Goal: Task Accomplishment & Management: Use online tool/utility

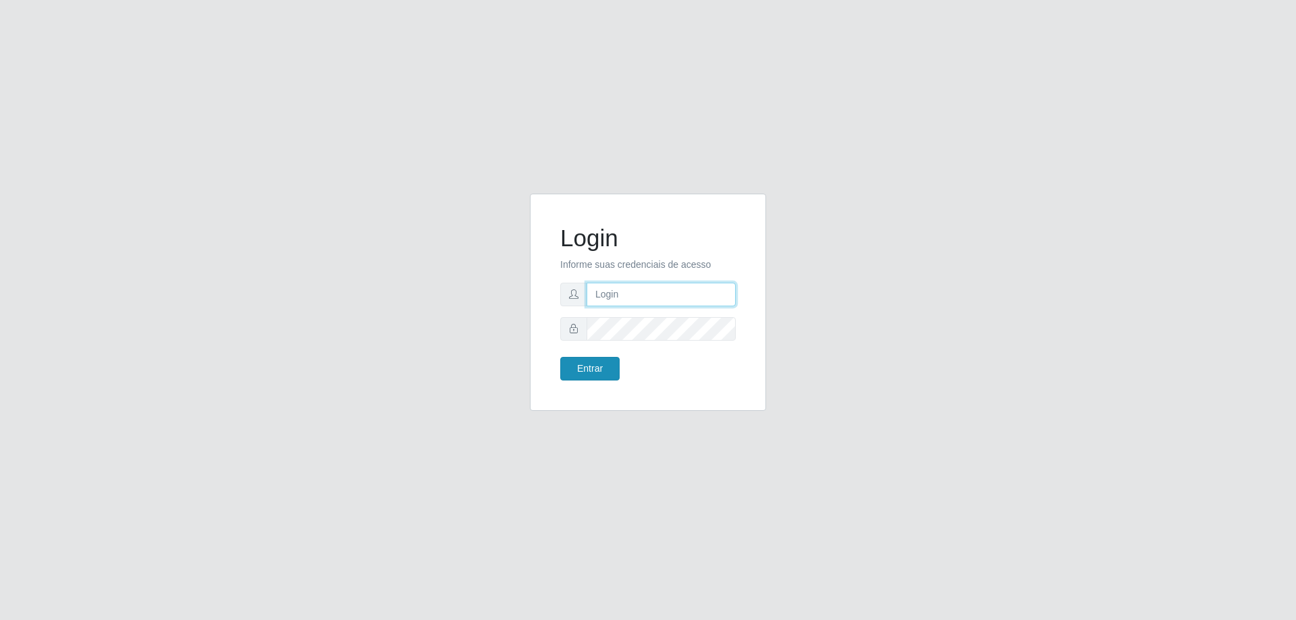
type input "[EMAIL_ADDRESS][DOMAIN_NAME]"
click at [589, 372] on button "Entrar" at bounding box center [589, 369] width 59 height 24
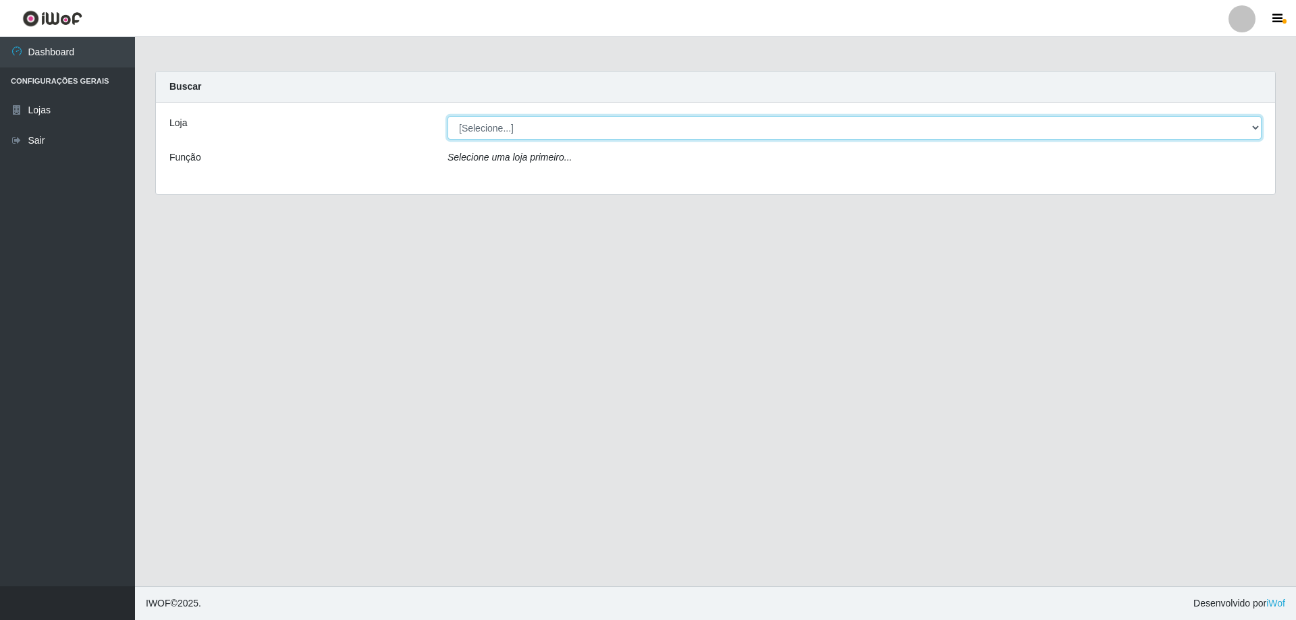
click at [1258, 122] on select "[Selecione...] Extraplus - [GEOGRAPHIC_DATA] 03 - [GEOGRAPHIC_DATA]" at bounding box center [855, 128] width 814 height 24
select select "468"
click at [448, 116] on select "[Selecione...] Extraplus - [GEOGRAPHIC_DATA] 03 - [GEOGRAPHIC_DATA]" at bounding box center [855, 128] width 814 height 24
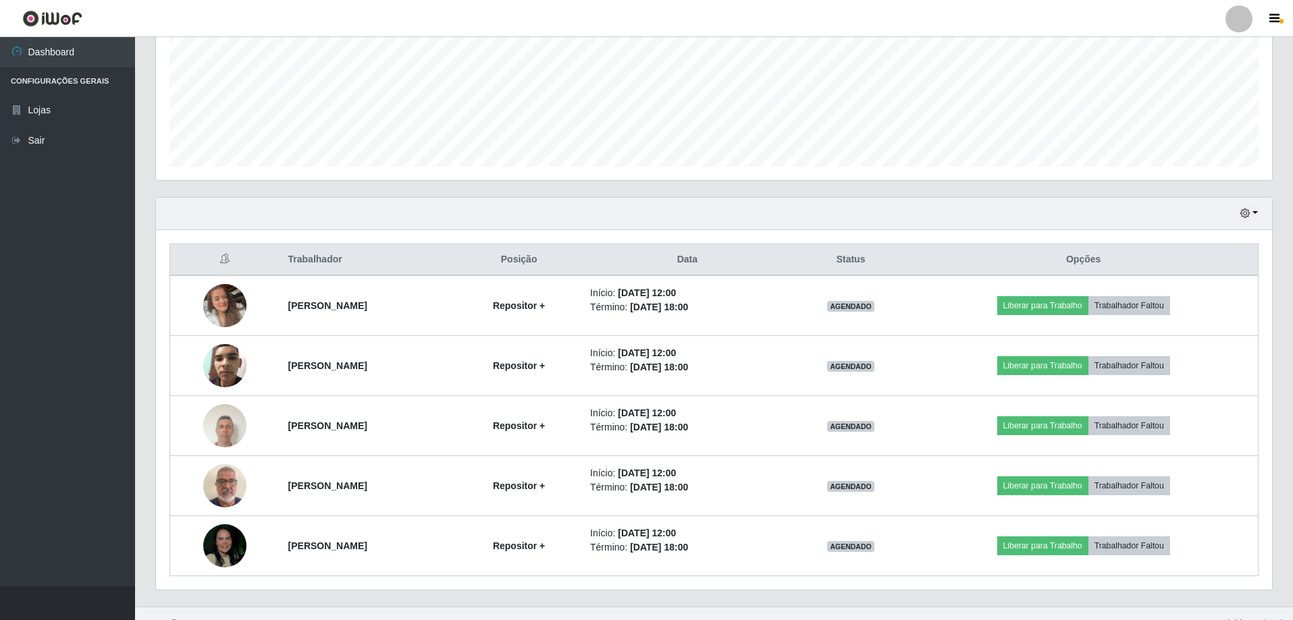
scroll to position [336, 0]
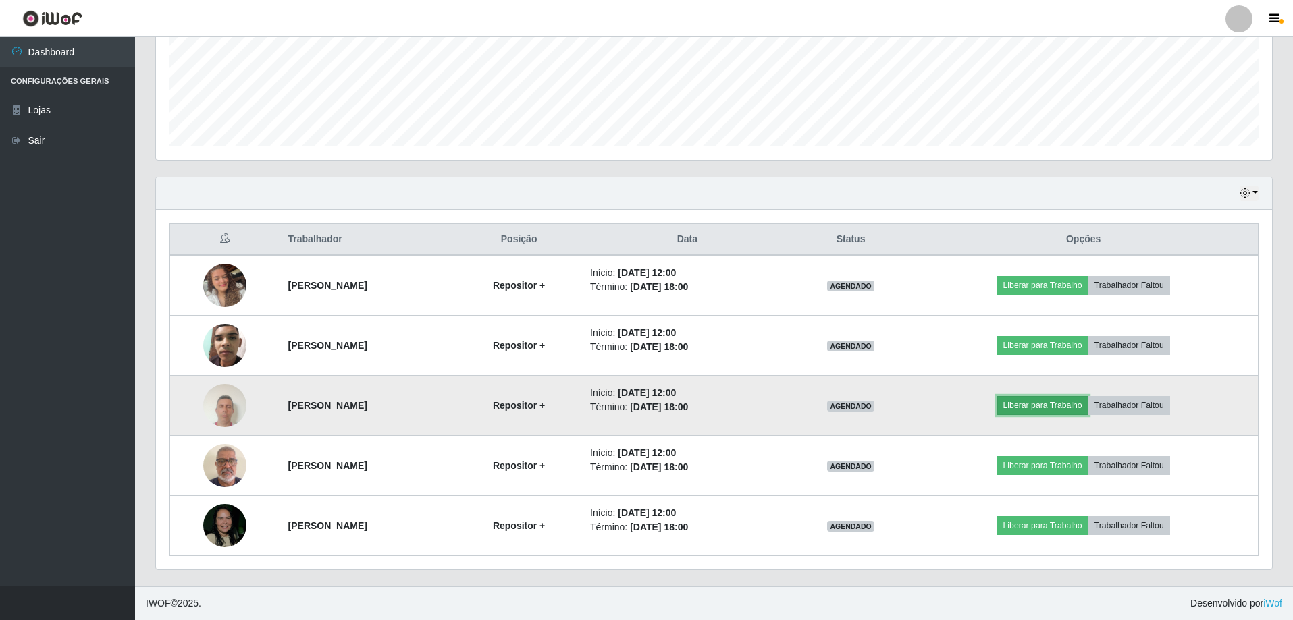
click at [1085, 406] on button "Liberar para Trabalho" at bounding box center [1042, 405] width 91 height 19
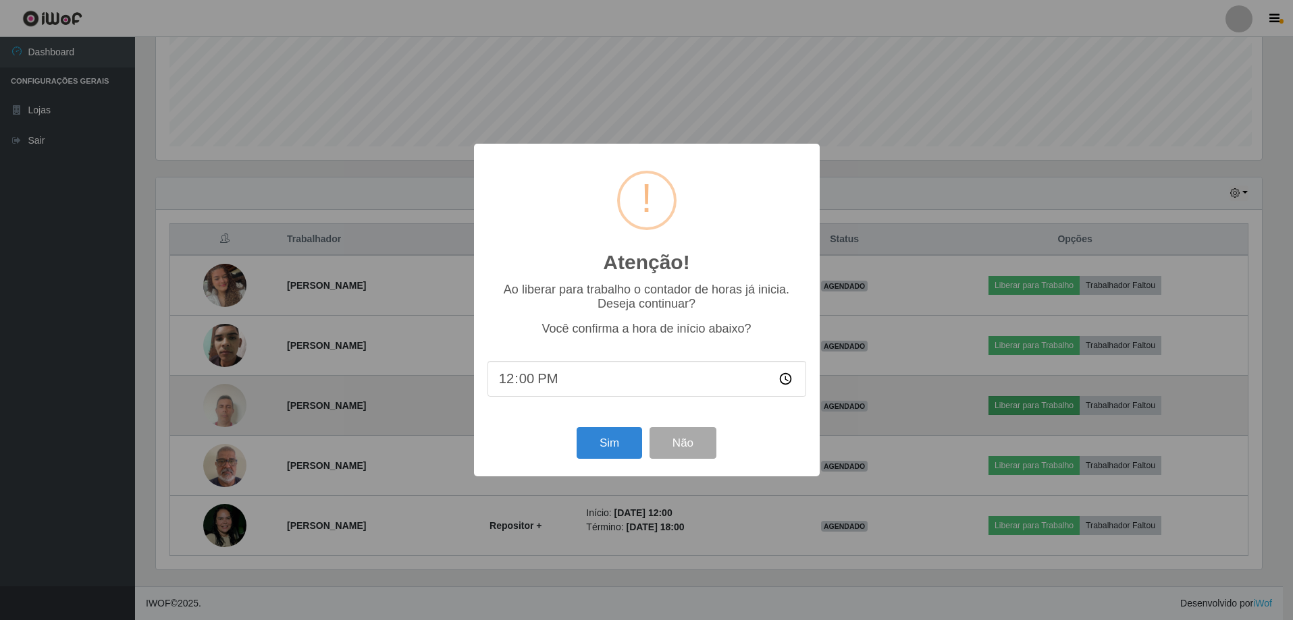
scroll to position [280, 1109]
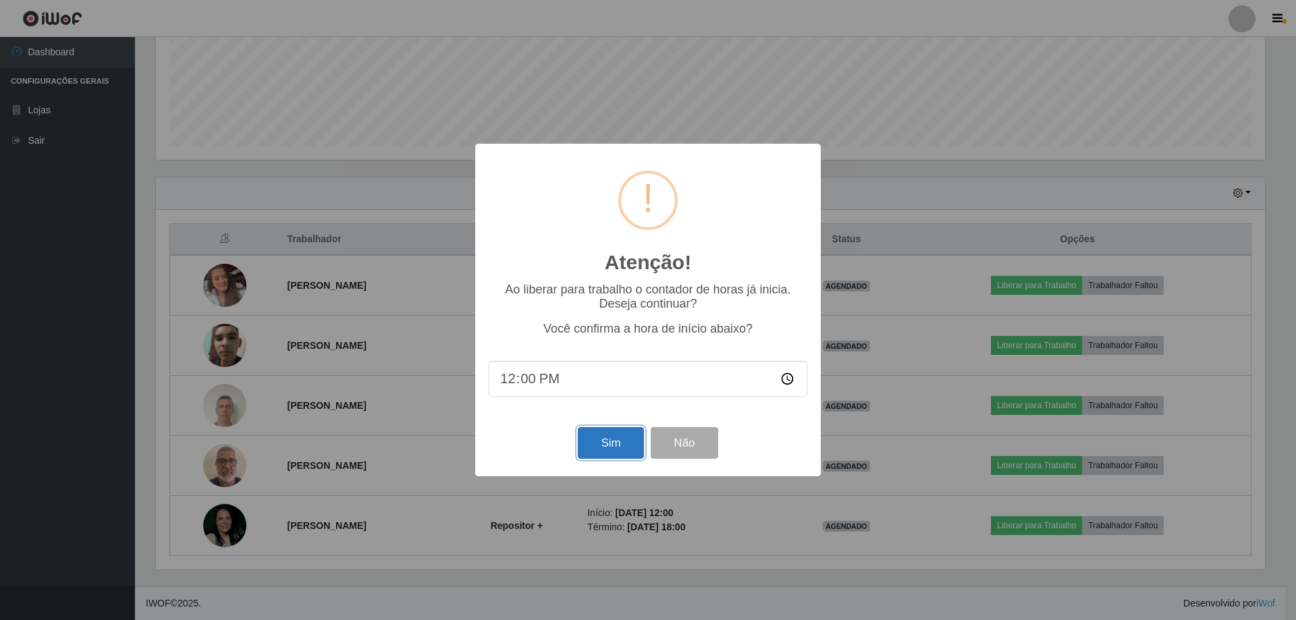
click at [628, 443] on button "Sim" at bounding box center [610, 443] width 65 height 32
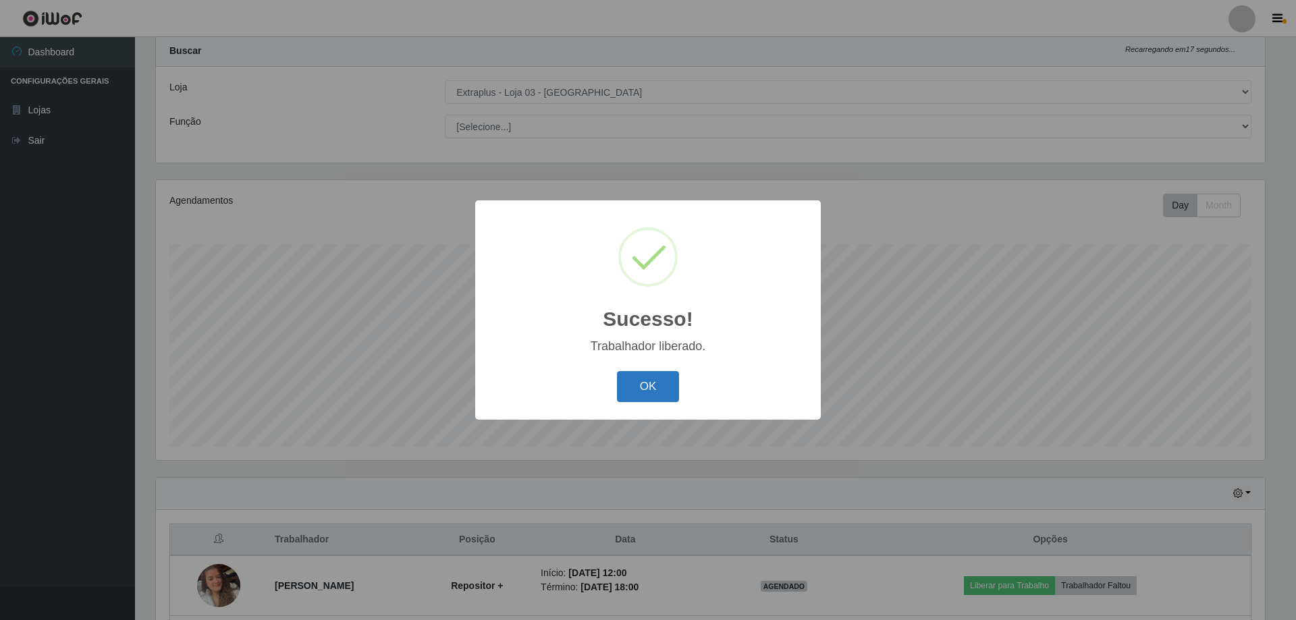
click at [666, 390] on button "OK" at bounding box center [648, 387] width 63 height 32
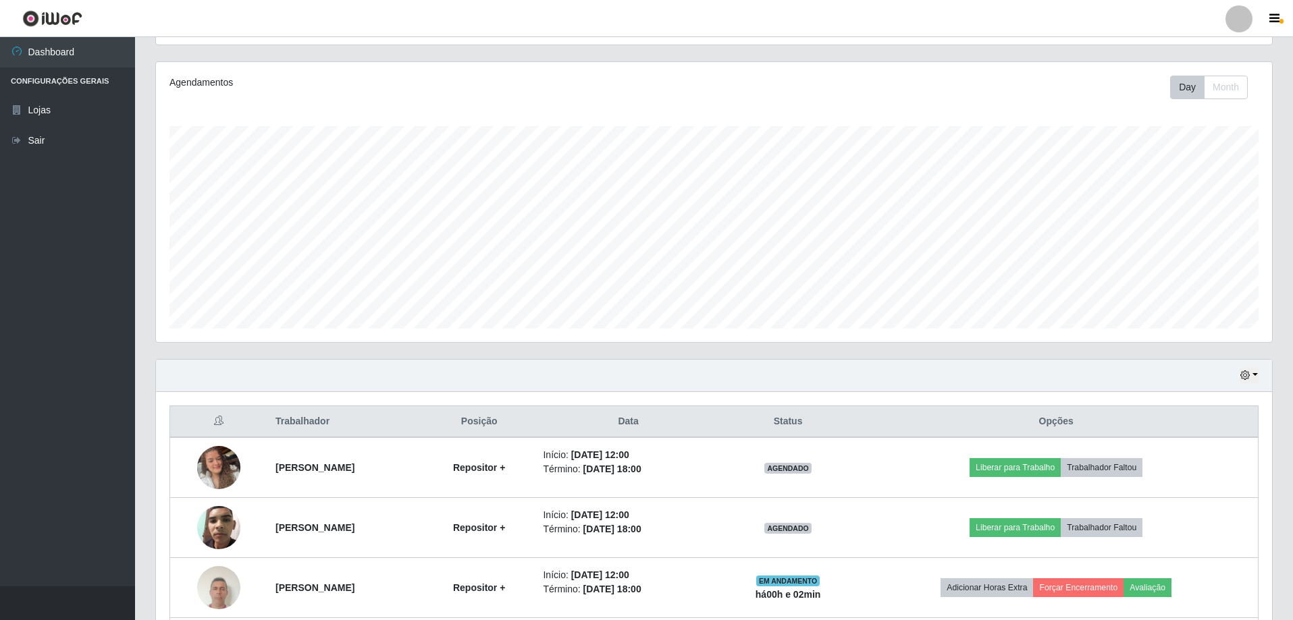
scroll to position [336, 0]
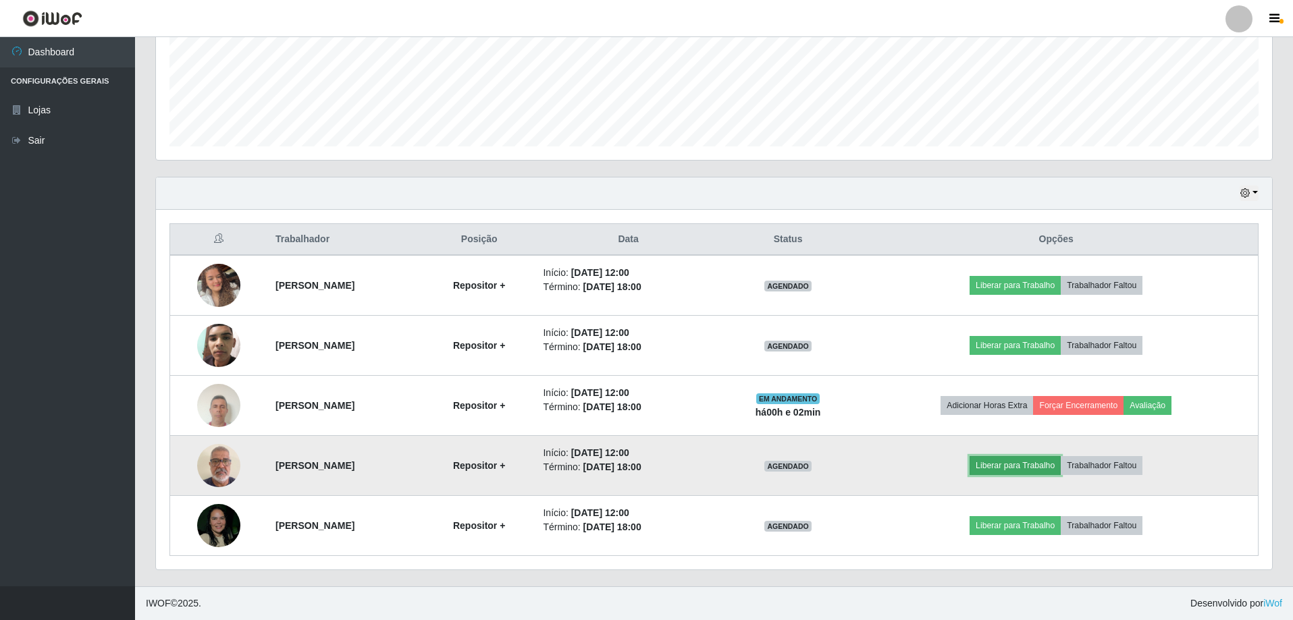
click at [1059, 472] on button "Liberar para Trabalho" at bounding box center [1014, 465] width 91 height 19
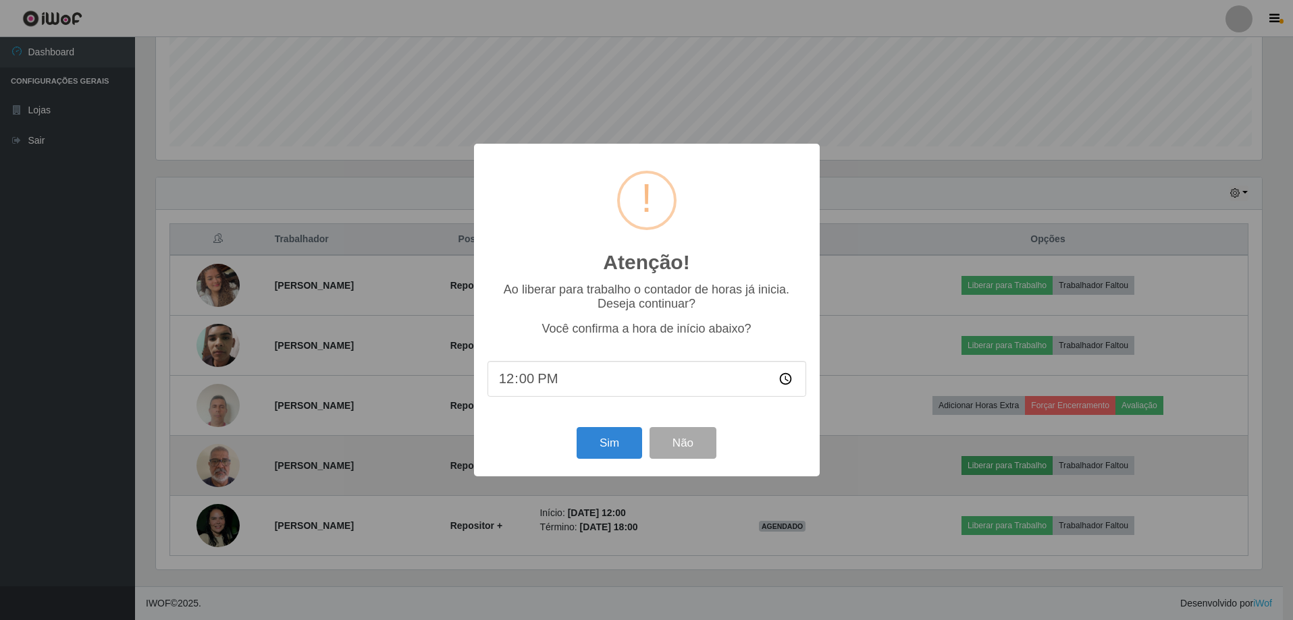
scroll to position [280, 1109]
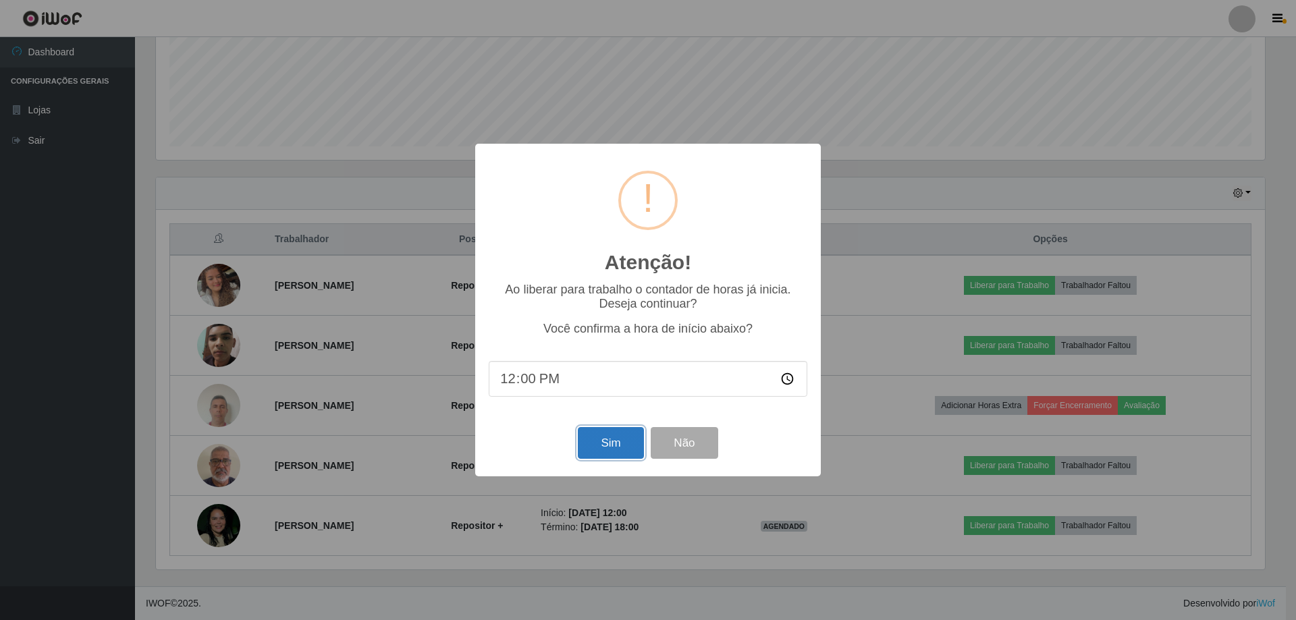
click at [604, 448] on button "Sim" at bounding box center [610, 443] width 65 height 32
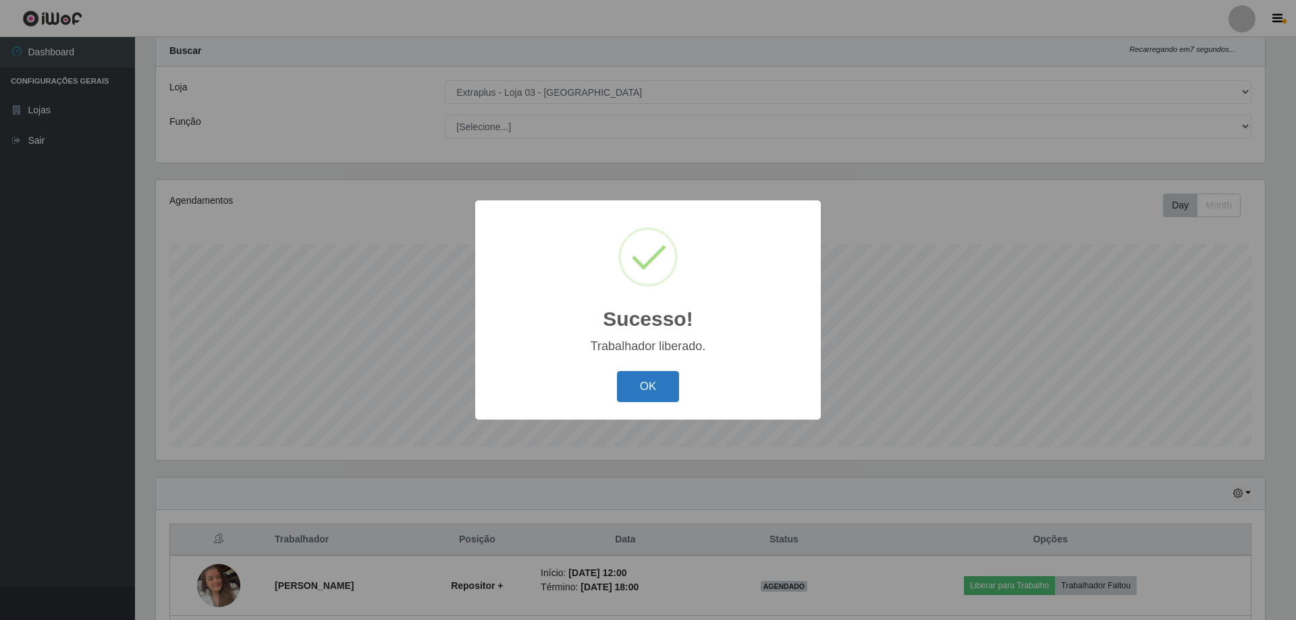
click at [664, 392] on button "OK" at bounding box center [648, 387] width 63 height 32
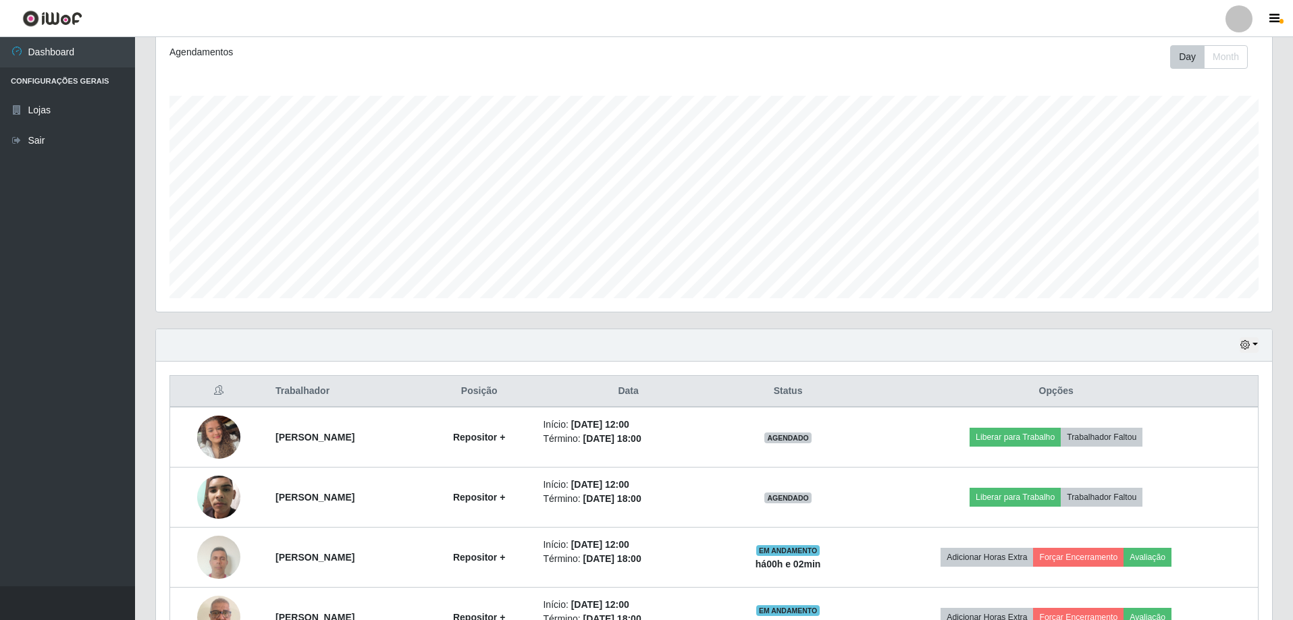
scroll to position [336, 0]
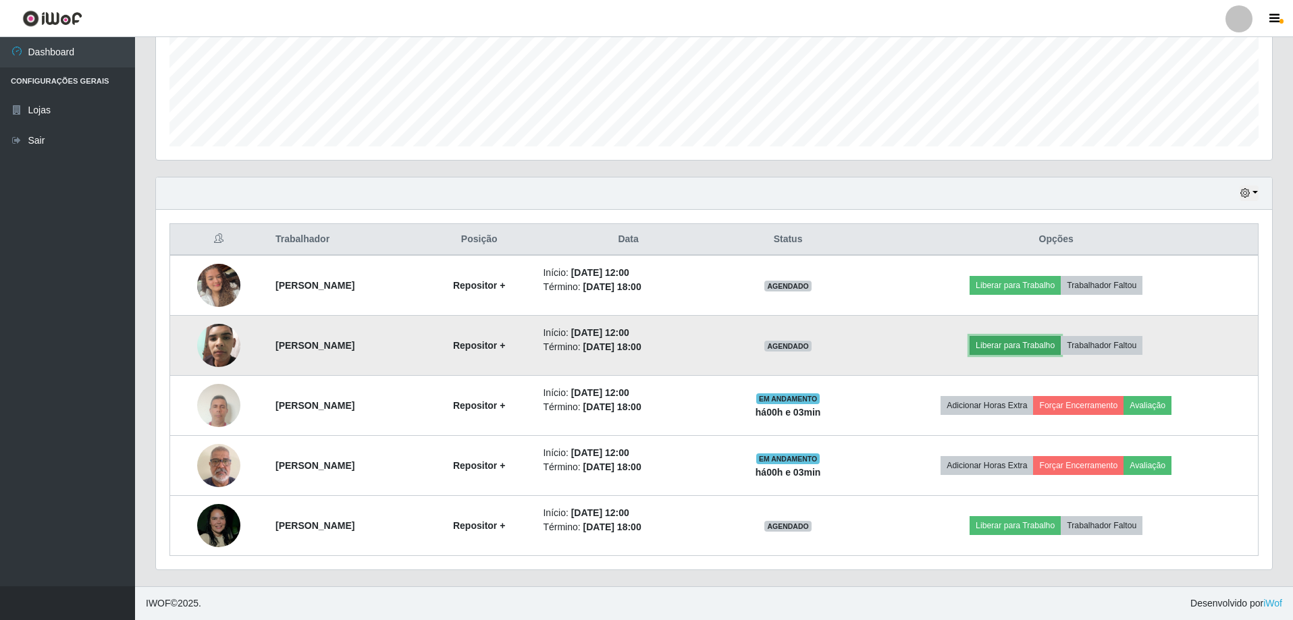
click at [1061, 344] on button "Liberar para Trabalho" at bounding box center [1014, 345] width 91 height 19
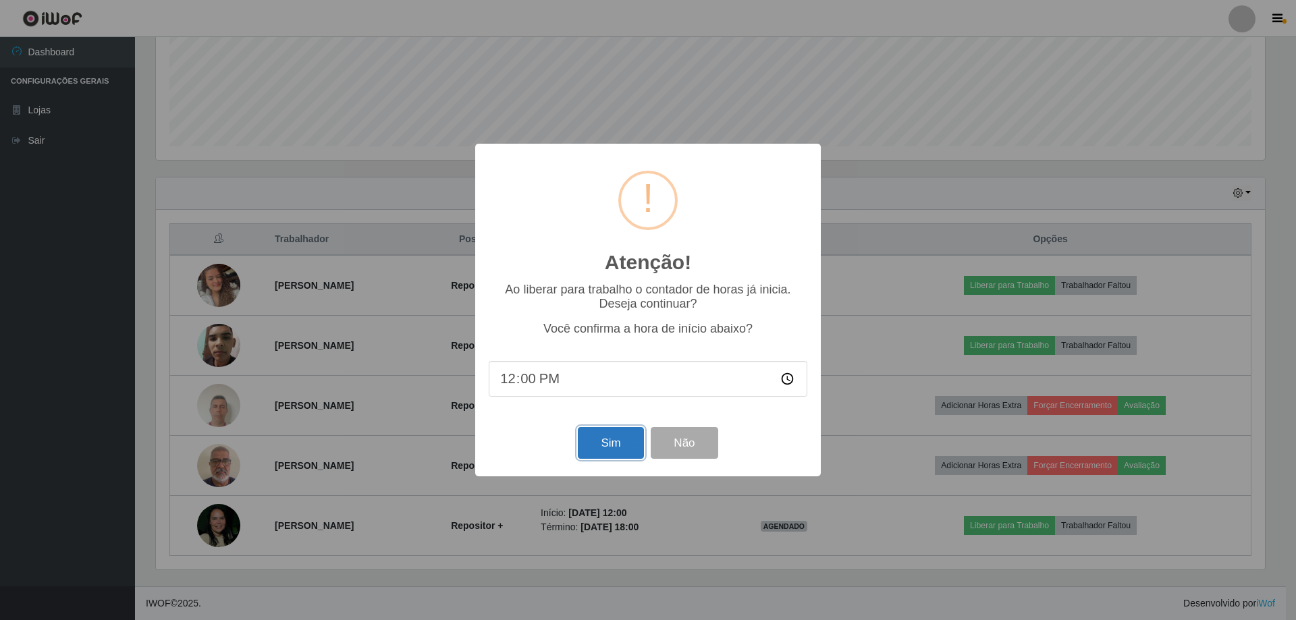
click at [621, 443] on button "Sim" at bounding box center [610, 443] width 65 height 32
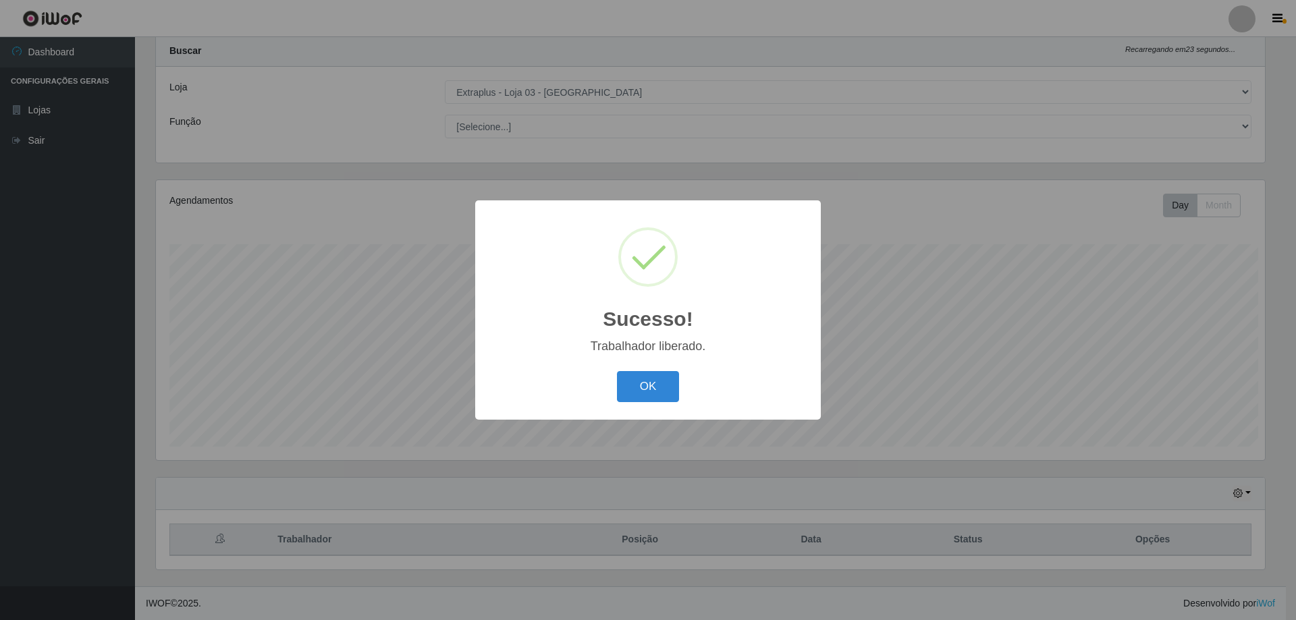
scroll to position [0, 0]
